Goal: Task Accomplishment & Management: Use online tool/utility

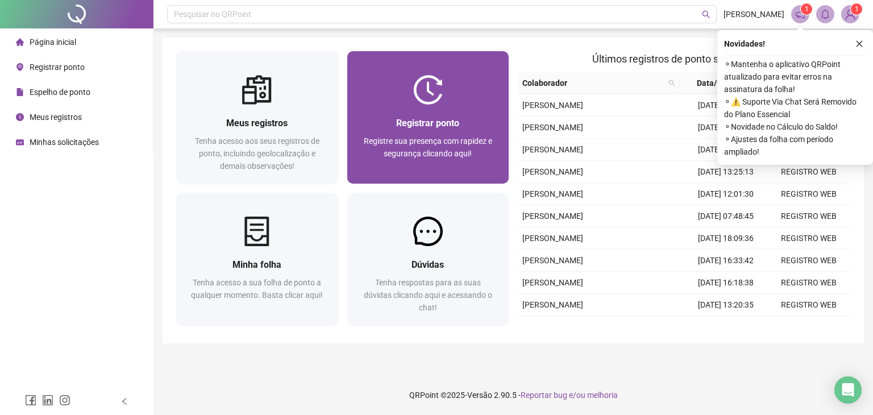
click at [430, 136] on span "Registre sua presença com rapidez e segurança clicando aqui!" at bounding box center [428, 147] width 129 height 22
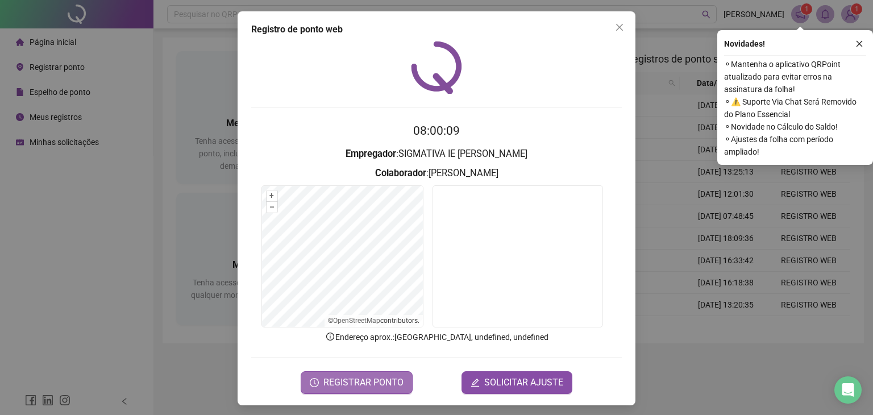
click at [377, 384] on span "REGISTRAR PONTO" at bounding box center [364, 383] width 80 height 14
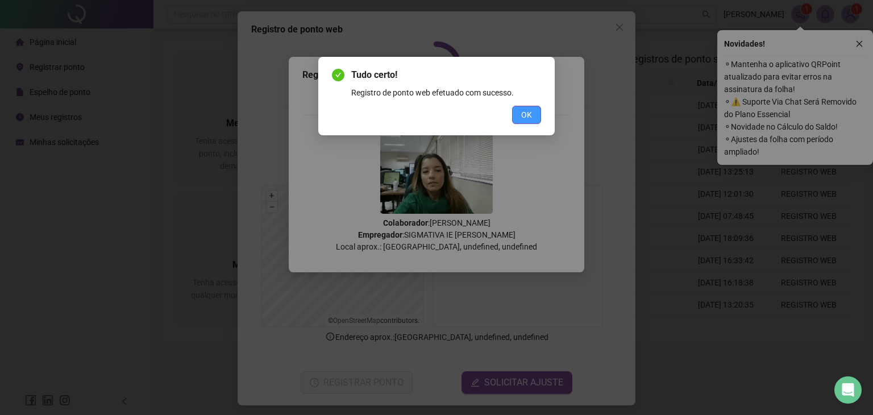
click at [524, 118] on span "OK" at bounding box center [526, 115] width 11 height 13
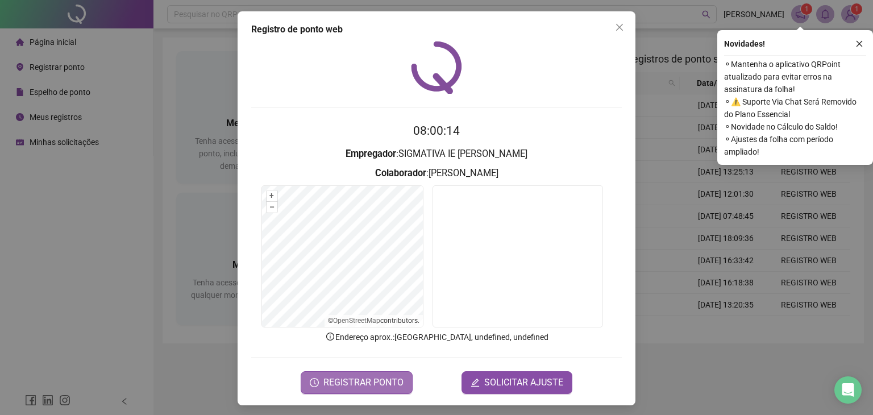
click at [334, 383] on span "REGISTRAR PONTO" at bounding box center [364, 383] width 80 height 14
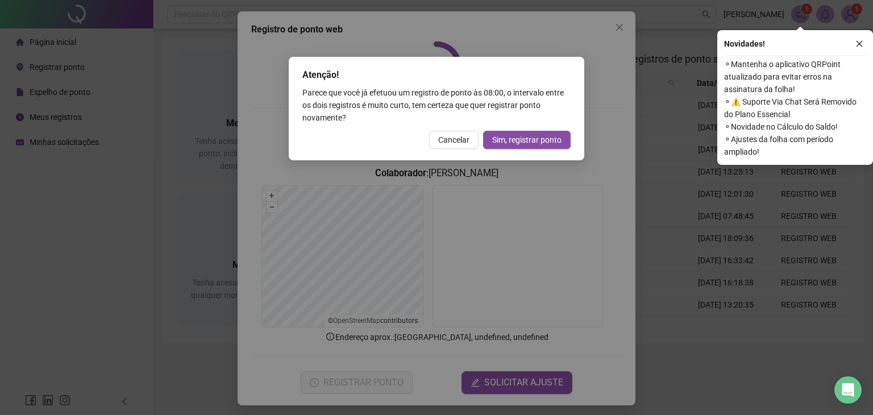
click at [449, 141] on span "Cancelar" at bounding box center [453, 140] width 31 height 13
